Goal: Transaction & Acquisition: Purchase product/service

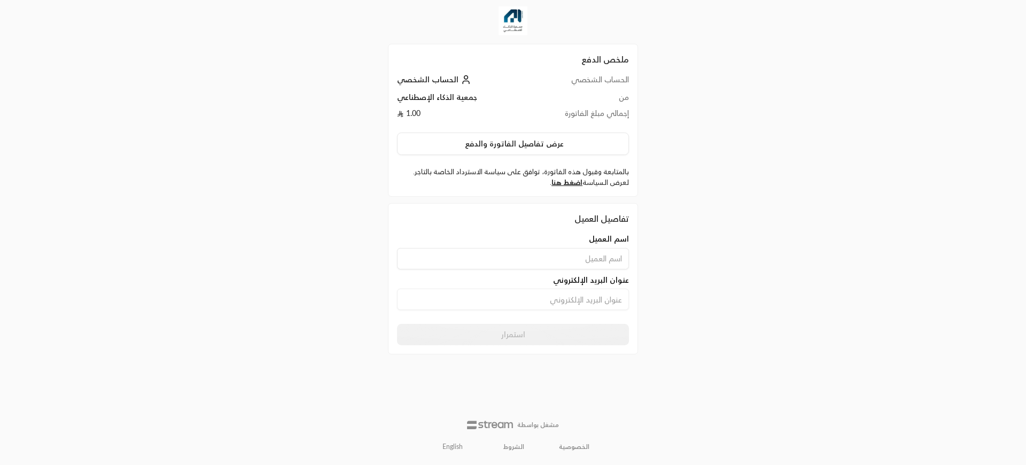
click at [567, 260] on input at bounding box center [513, 258] width 232 height 21
type input "[PERSON_NAME]"
click at [540, 305] on input at bounding box center [513, 299] width 232 height 21
type input "[EMAIL_ADDRESS][DOMAIN_NAME]"
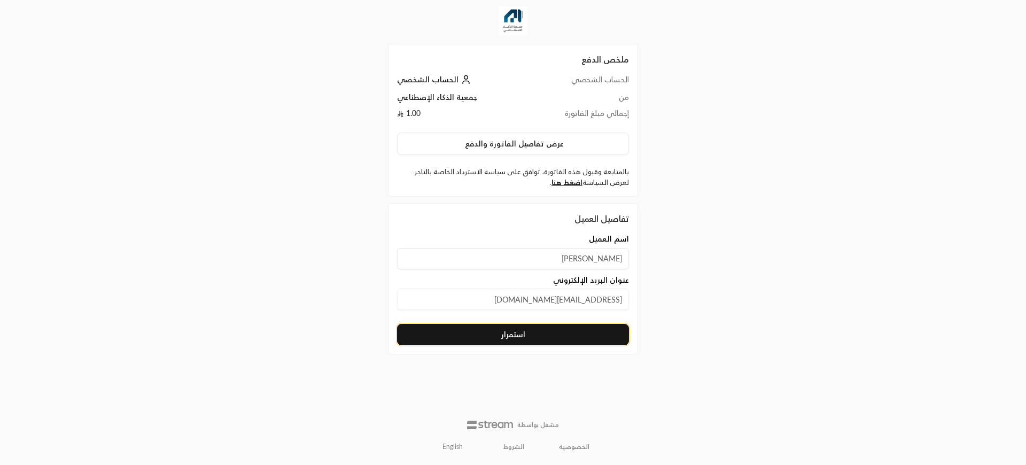
click at [527, 339] on button "استمرار" at bounding box center [513, 334] width 232 height 21
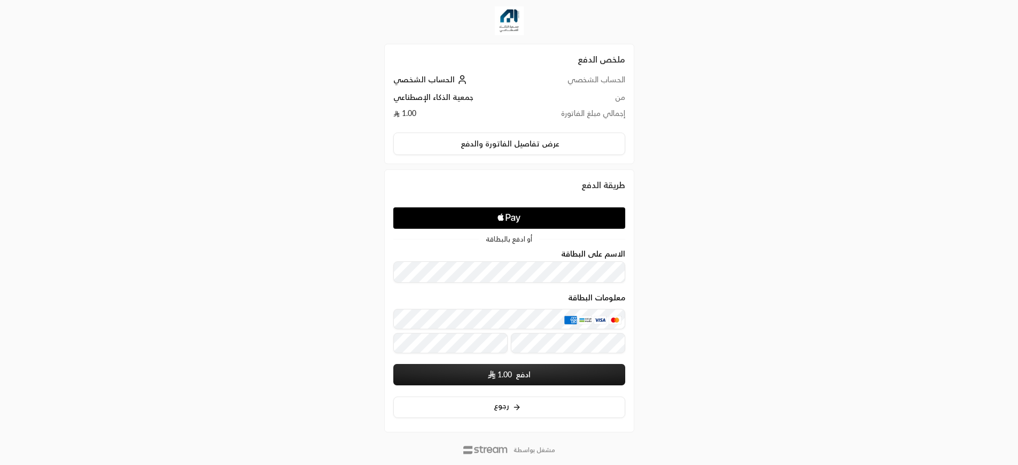
click at [527, 289] on form "الاسم على البطاقة معلومات البطاقة ادفع 1.00" at bounding box center [509, 318] width 232 height 136
